Goal: Use online tool/utility: Utilize a website feature to perform a specific function

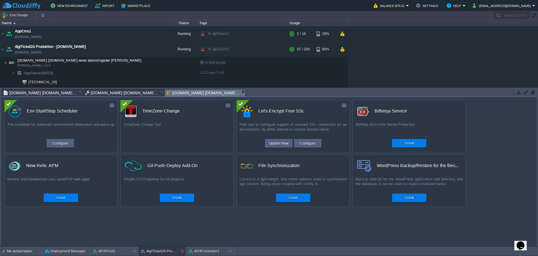
scroll to position [18, 0]
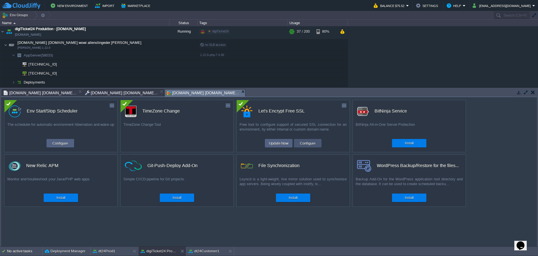
click at [304, 144] on button "Configure" at bounding box center [307, 143] width 19 height 7
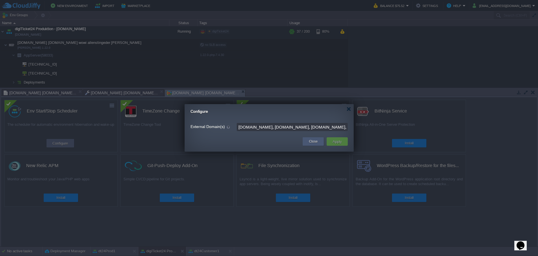
click at [313, 141] on button "Close" at bounding box center [313, 142] width 9 height 6
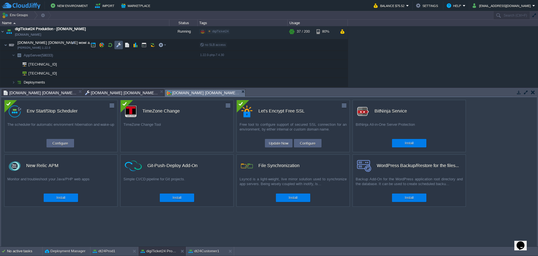
click at [120, 45] on button "button" at bounding box center [118, 45] width 5 height 5
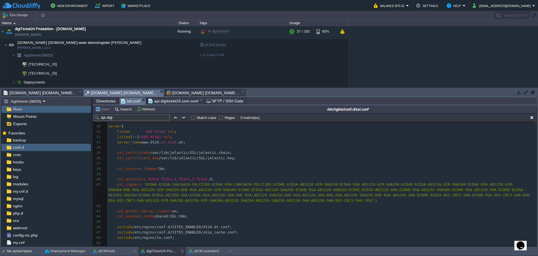
scroll to position [169, 0]
click at [240, 171] on pre "ssl_session_timeout 5m;" at bounding box center [322, 169] width 430 height 5
click at [368, 162] on pre "​" at bounding box center [322, 163] width 430 height 5
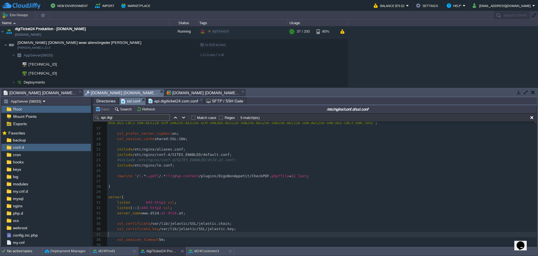
scroll to position [0, 0]
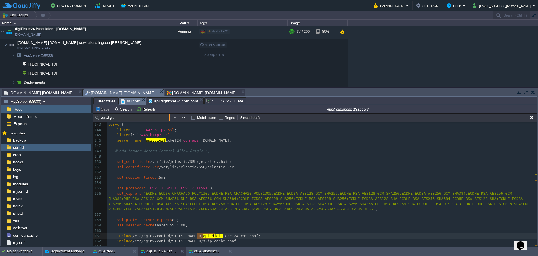
type input "api.digit"
click at [118, 151] on span "# add_header Access-Control-Allow-Origin *;" at bounding box center [162, 151] width 95 height 4
click at [199, 152] on div "xxxxxxxxxx include /etc/nginx/conf.d/SITES_ENABLED/default.conf; 132 # ssl_ciph…" at bounding box center [322, 183] width 430 height 271
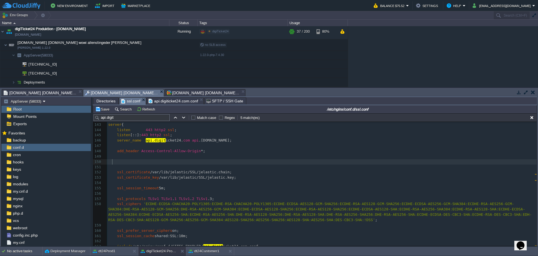
paste textarea
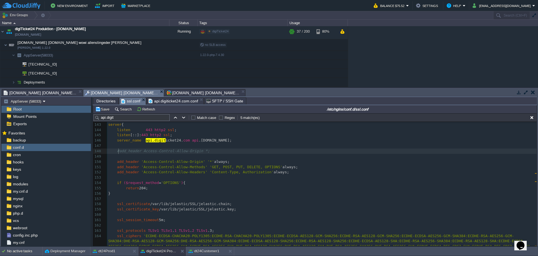
type textarea "#"
click at [234, 181] on pre at bounding box center [322, 177] width 430 height 5
click at [288, 145] on pre at bounding box center [322, 145] width 430 height 5
click at [109, 55] on button "button" at bounding box center [110, 55] width 5 height 5
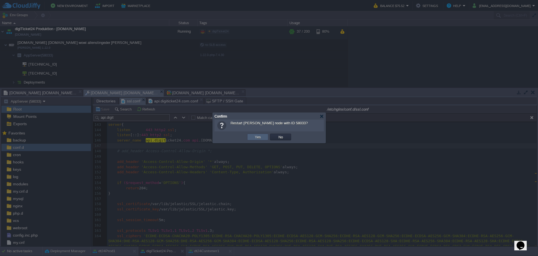
click at [255, 137] on button "Yes" at bounding box center [258, 137] width 10 height 5
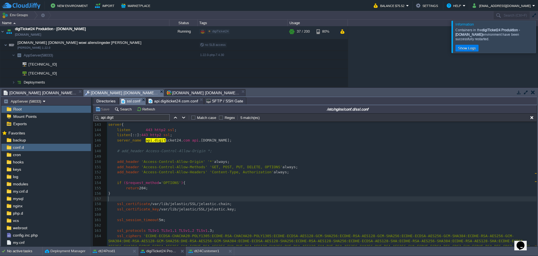
scroll to position [2, 0]
click at [277, 200] on pre "​" at bounding box center [322, 199] width 430 height 5
type textarea "​"
drag, startPoint x: 342, startPoint y: 196, endPoint x: 314, endPoint y: 195, distance: 28.2
click at [314, 196] on pre "}" at bounding box center [322, 193] width 430 height 5
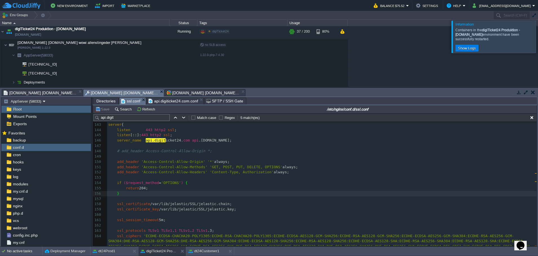
click at [538, 35] on div at bounding box center [545, 37] width 0 height 32
